Goal: Answer question/provide support: Share knowledge or assist other users

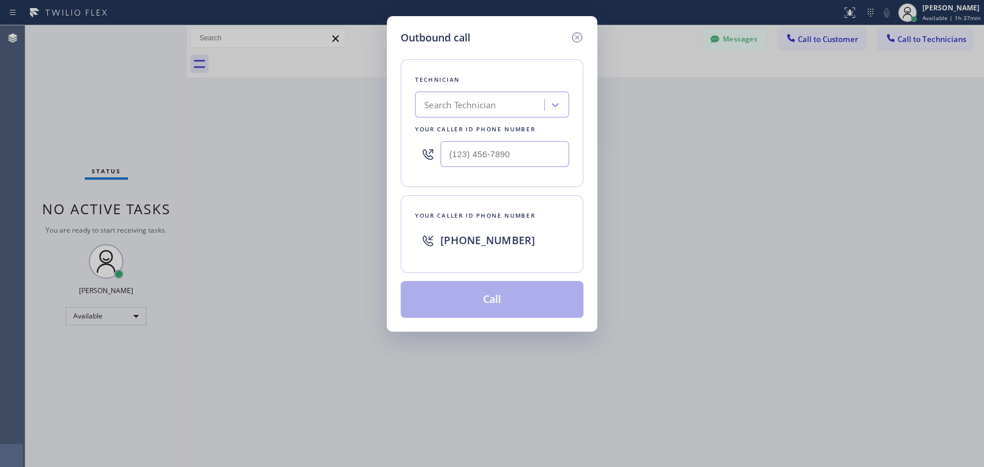
click at [478, 107] on div "Search Technician" at bounding box center [459, 105] width 71 height 13
type input "serg"
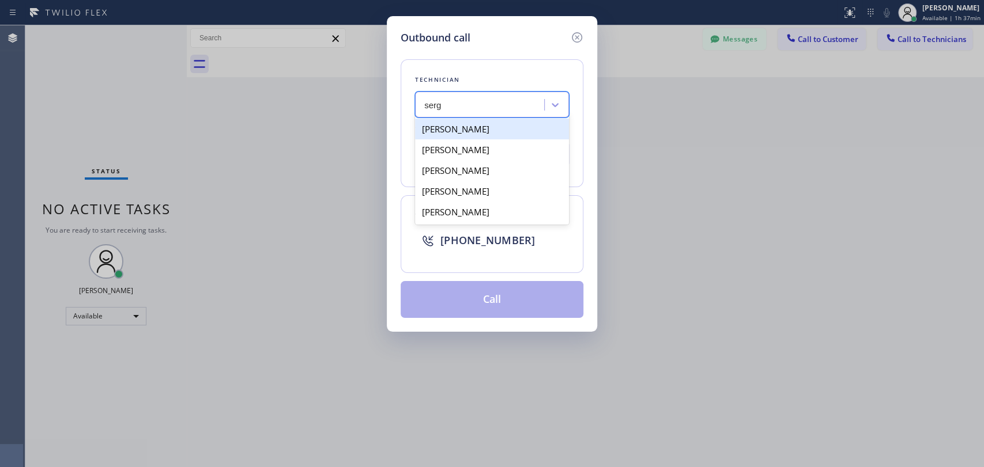
click at [490, 128] on div "[PERSON_NAME]" at bounding box center [492, 129] width 154 height 21
type input "[PHONE_NUMBER]"
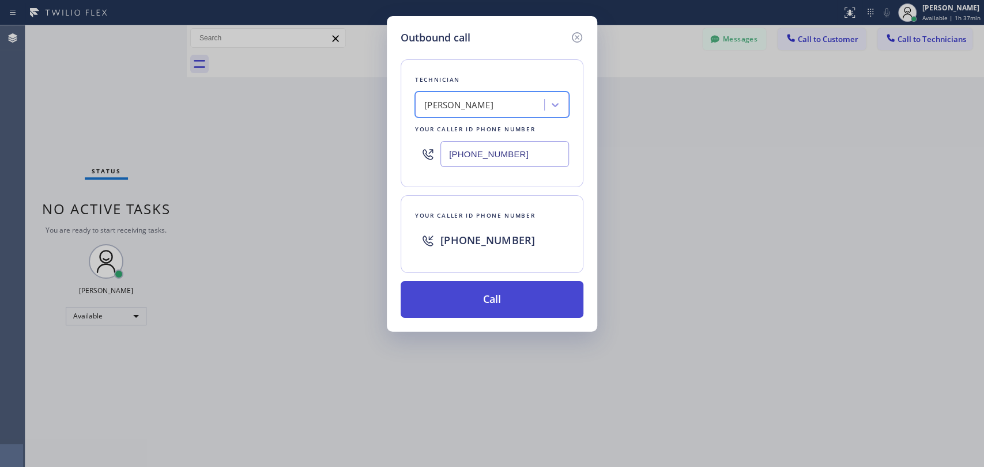
click at [506, 300] on button "Call" at bounding box center [492, 299] width 183 height 37
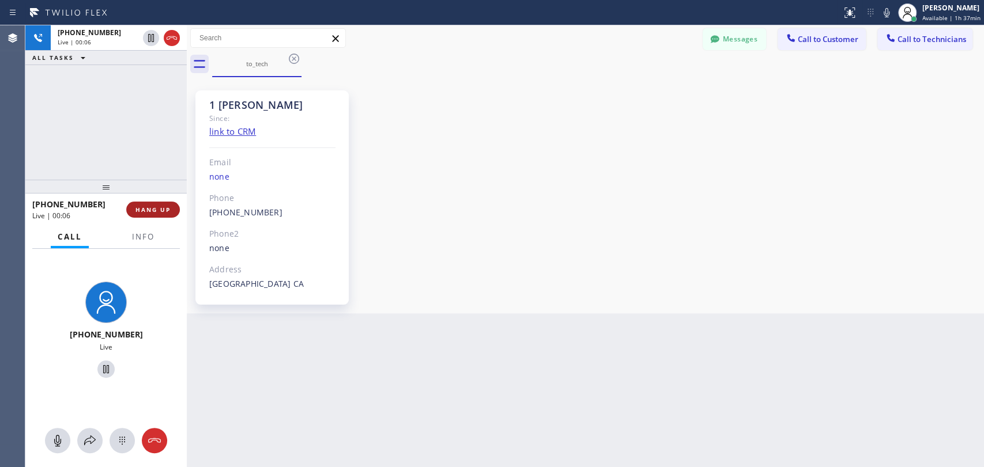
click at [158, 205] on button "HANG UP" at bounding box center [153, 210] width 54 height 16
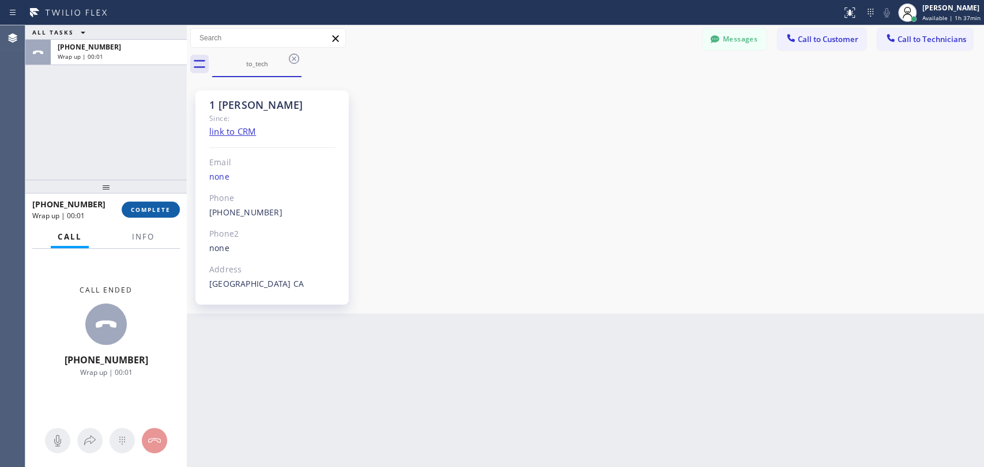
click at [157, 213] on span "COMPLETE" at bounding box center [151, 210] width 40 height 8
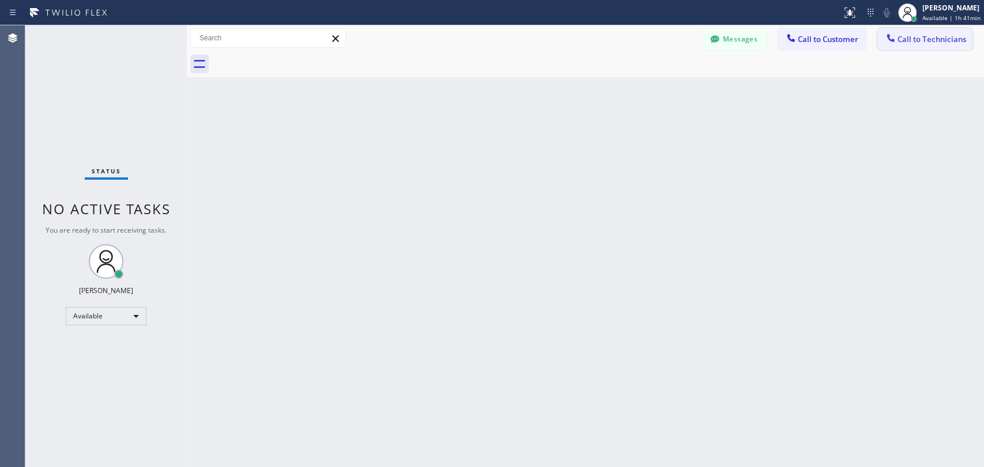
click at [910, 38] on span "Call to Technicians" at bounding box center [931, 39] width 69 height 10
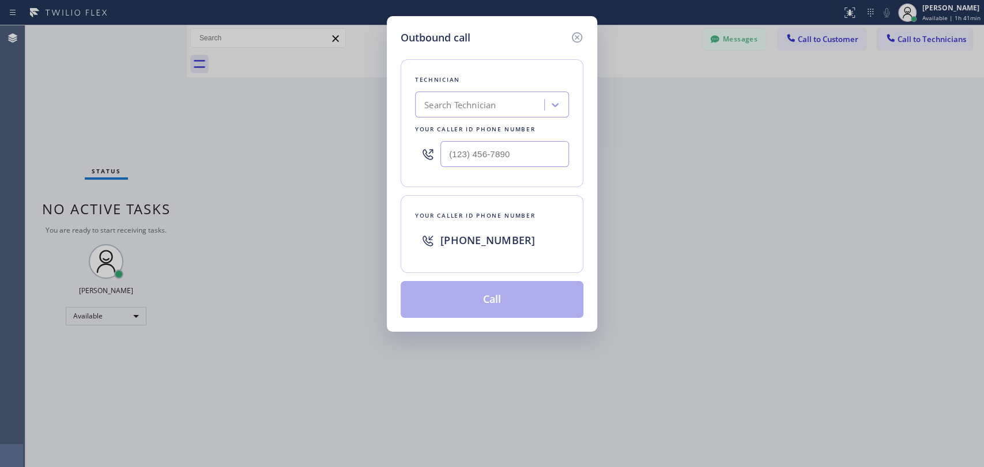
click at [464, 107] on div "Search Technician" at bounding box center [459, 105] width 71 height 13
type input "serg"
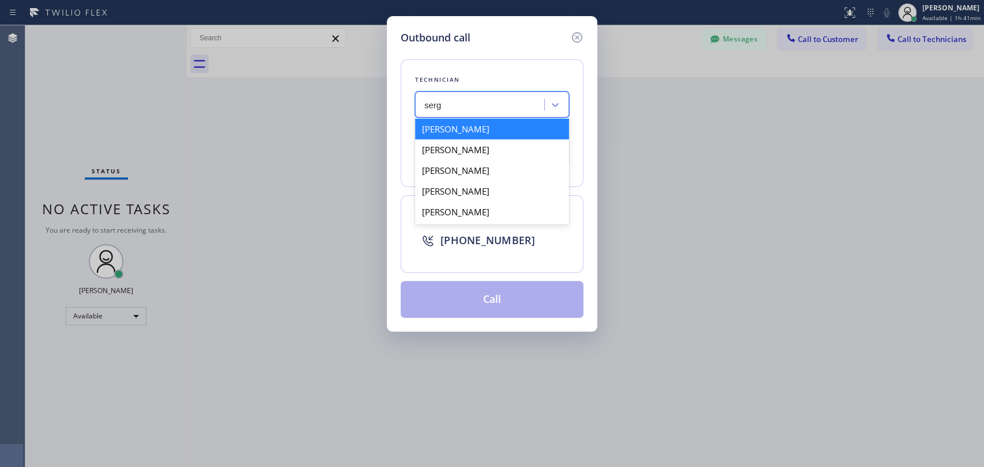
click at [489, 131] on div "[PERSON_NAME]" at bounding box center [492, 129] width 154 height 21
type input "[PHONE_NUMBER]"
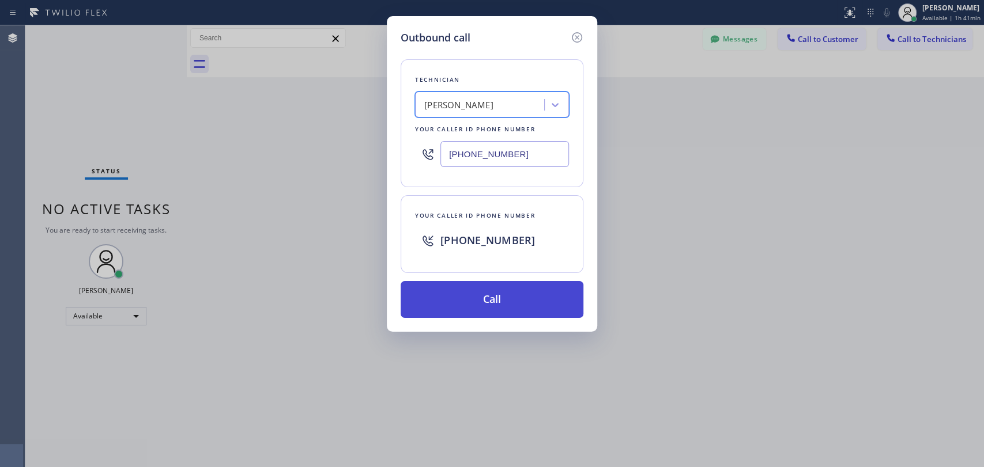
click at [515, 302] on button "Call" at bounding box center [492, 299] width 183 height 37
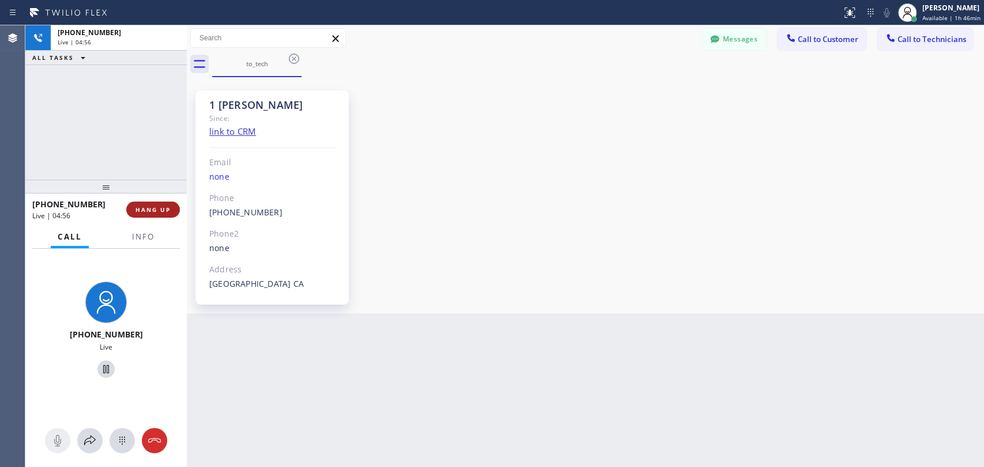
click at [146, 210] on span "HANG UP" at bounding box center [152, 210] width 35 height 8
